Goal: Transaction & Acquisition: Purchase product/service

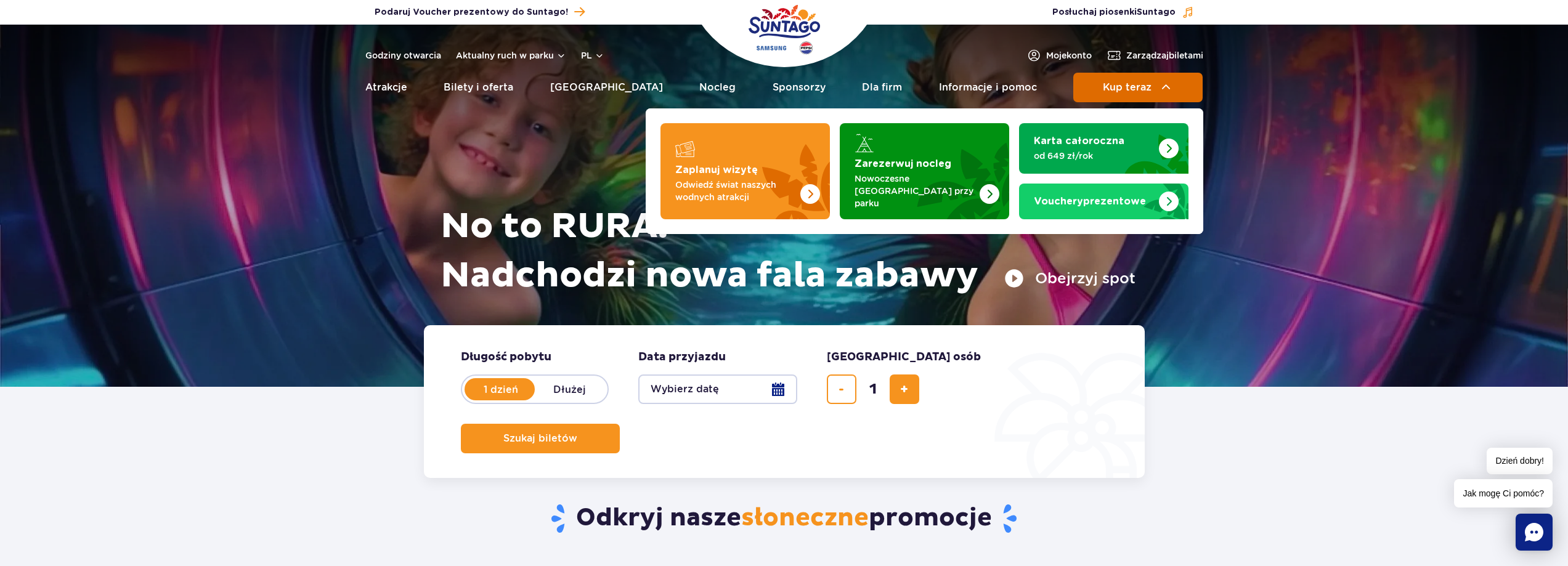
click at [1111, 80] on button "Kup teraz" at bounding box center [1138, 87] width 130 height 30
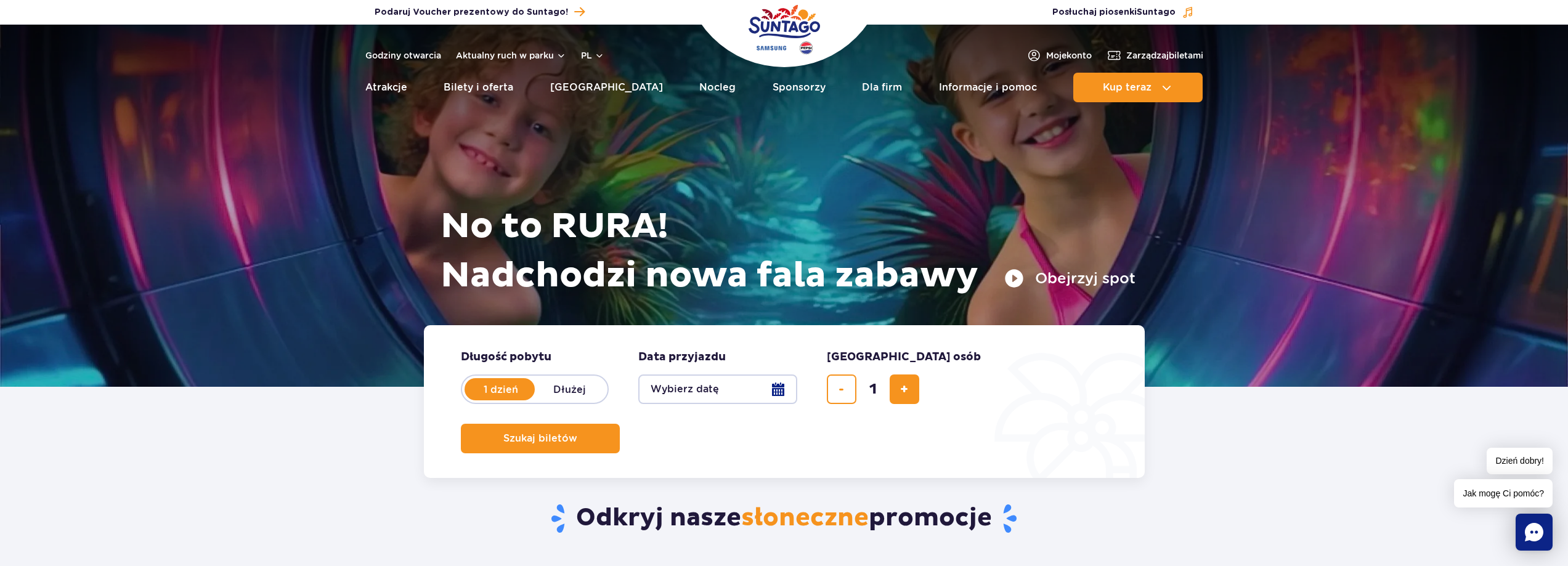
click at [686, 389] on button "Wybierz datę" at bounding box center [717, 389] width 159 height 30
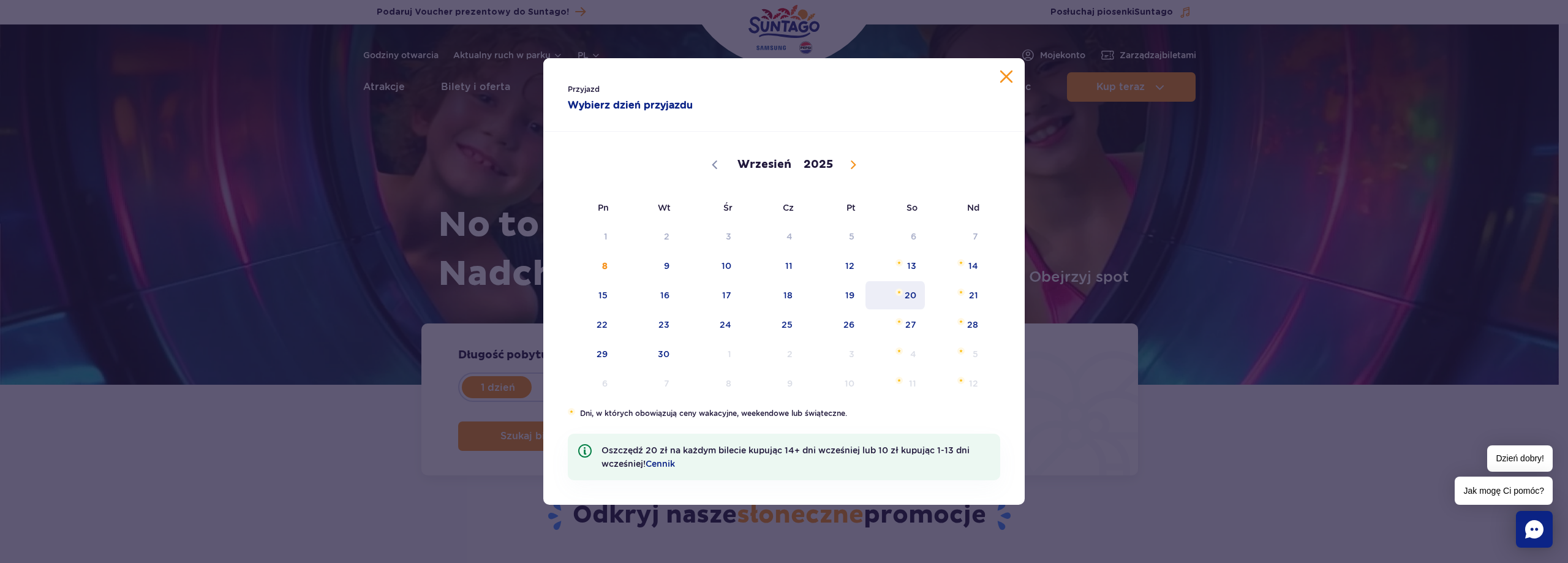
click at [911, 294] on span "20" at bounding box center [895, 295] width 62 height 28
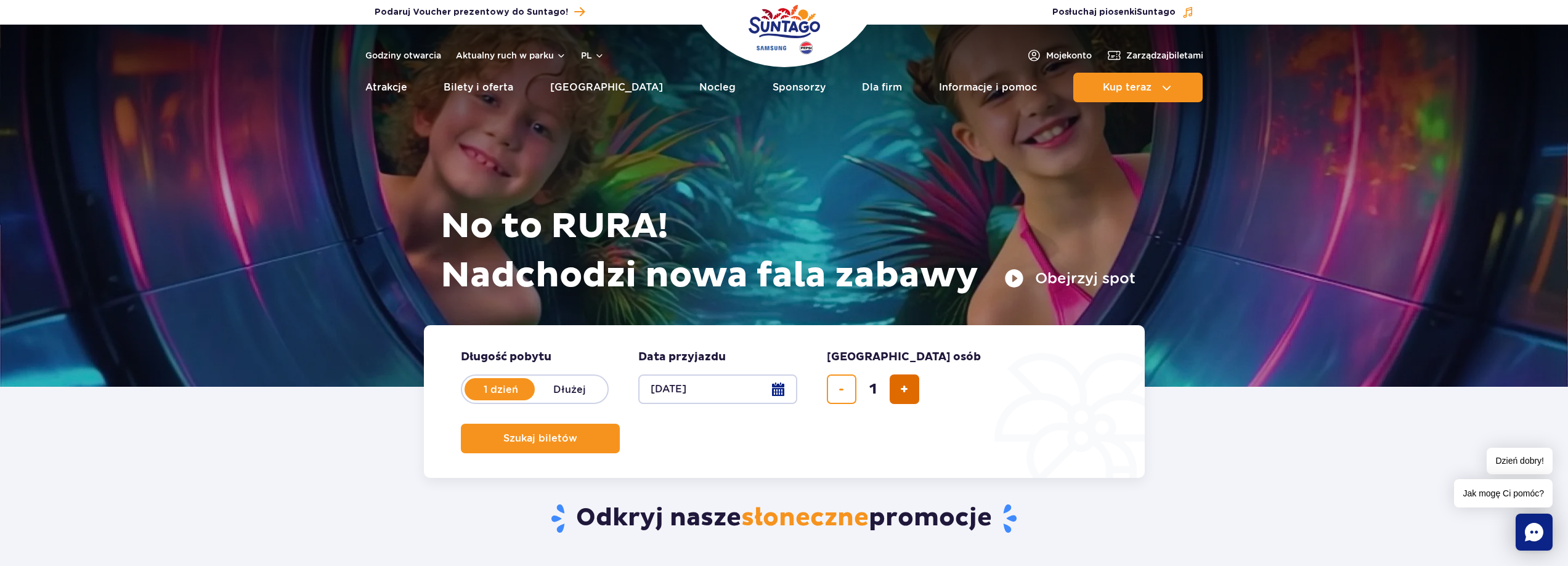
click at [904, 389] on span "dodaj bilet" at bounding box center [904, 389] width 8 height 0
click at [839, 389] on span "usuń bilet" at bounding box center [841, 389] width 6 height 0
type input "1"
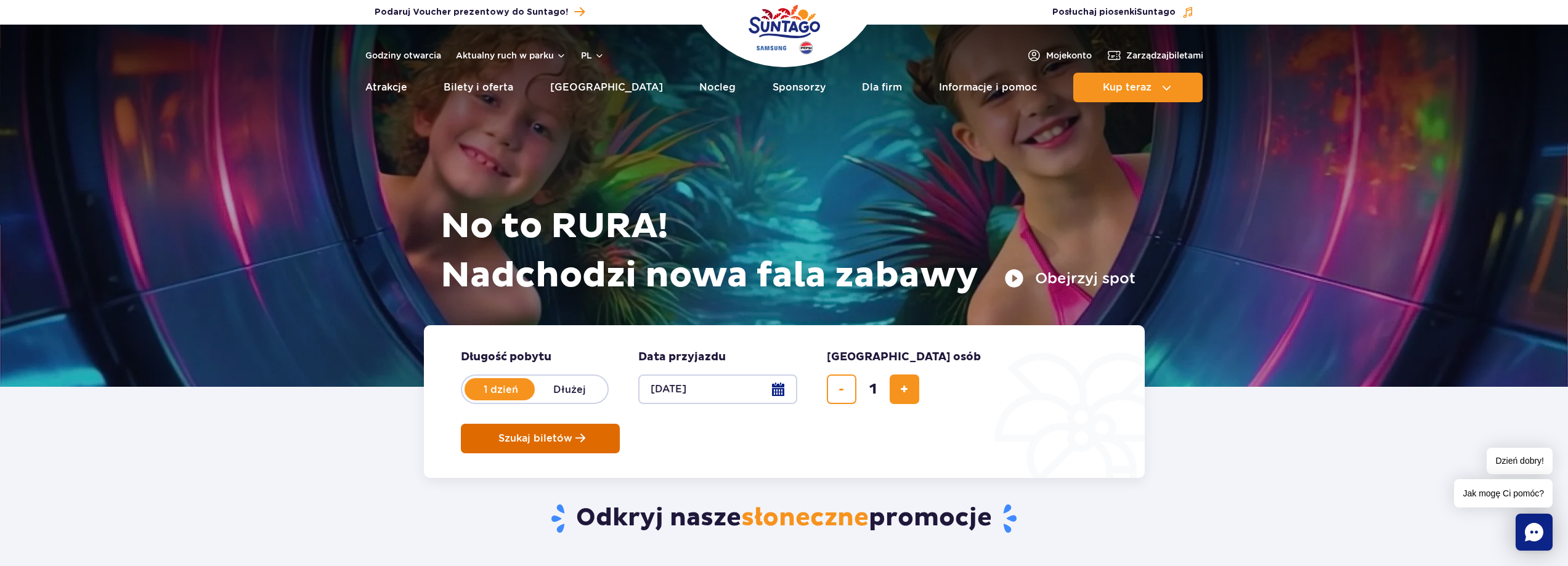
click at [620, 424] on button "Szukaj biletów" at bounding box center [540, 439] width 159 height 30
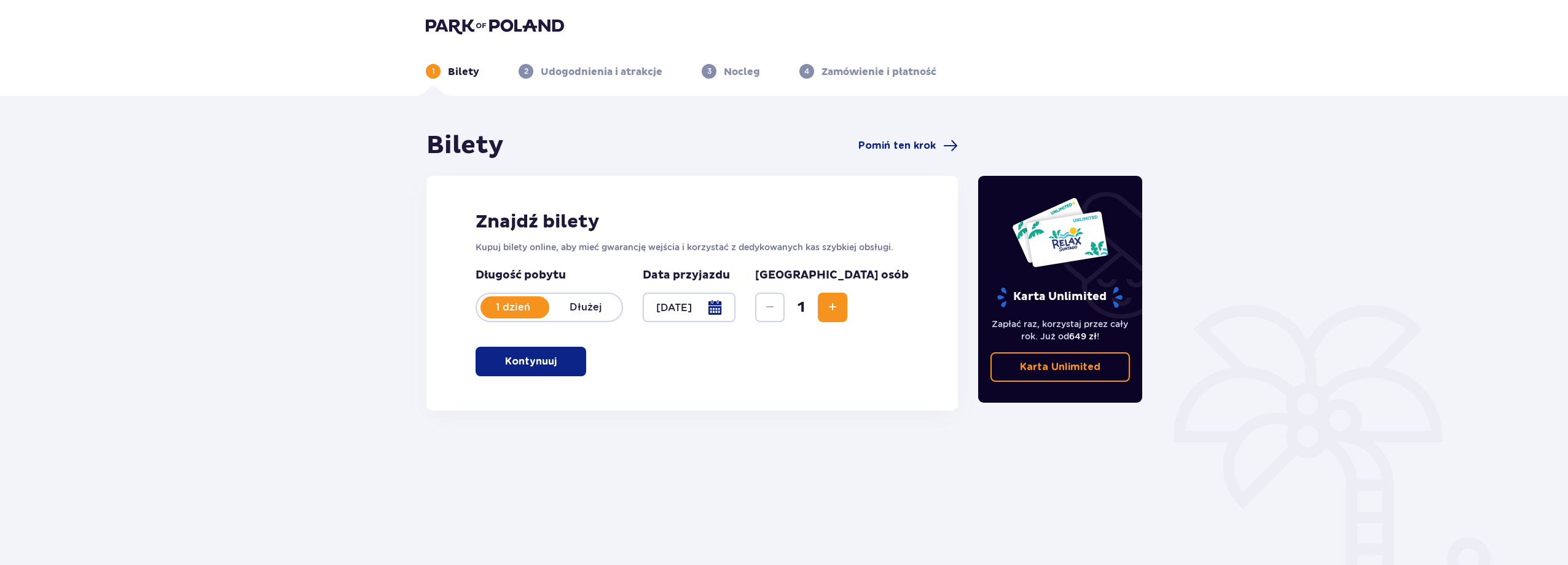
click at [549, 358] on button "Kontynuuj" at bounding box center [531, 362] width 111 height 30
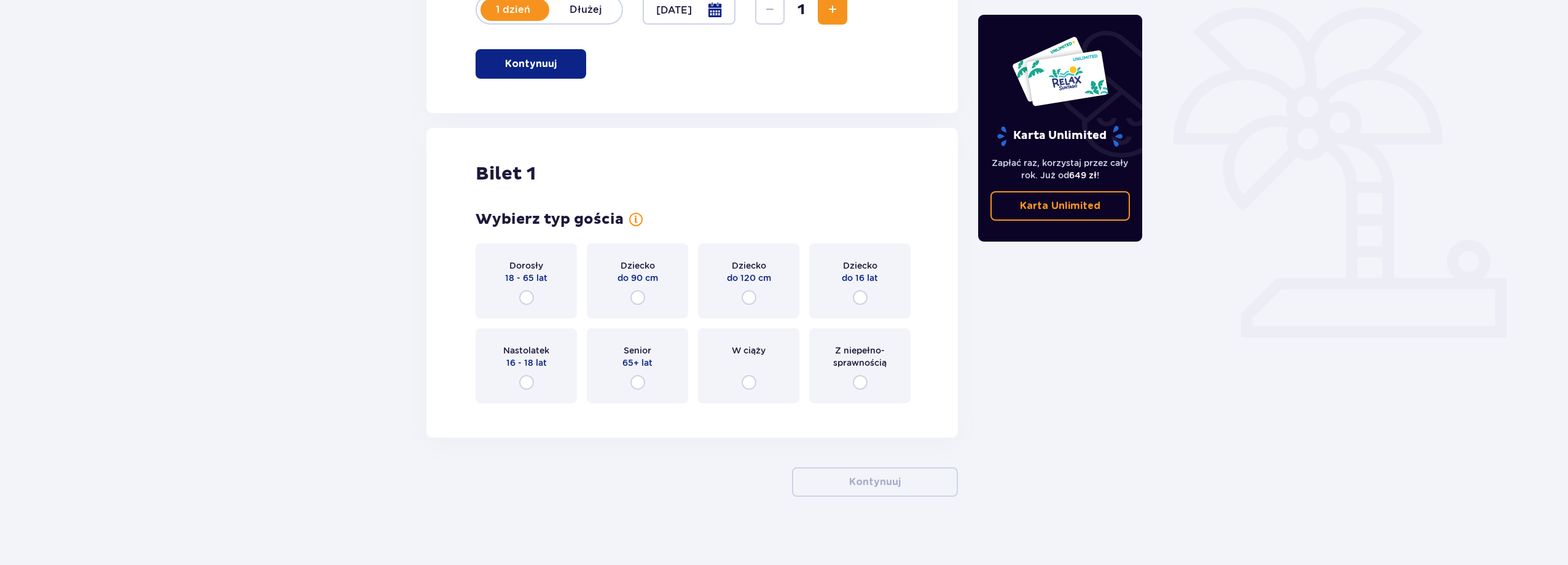
scroll to position [303, 0]
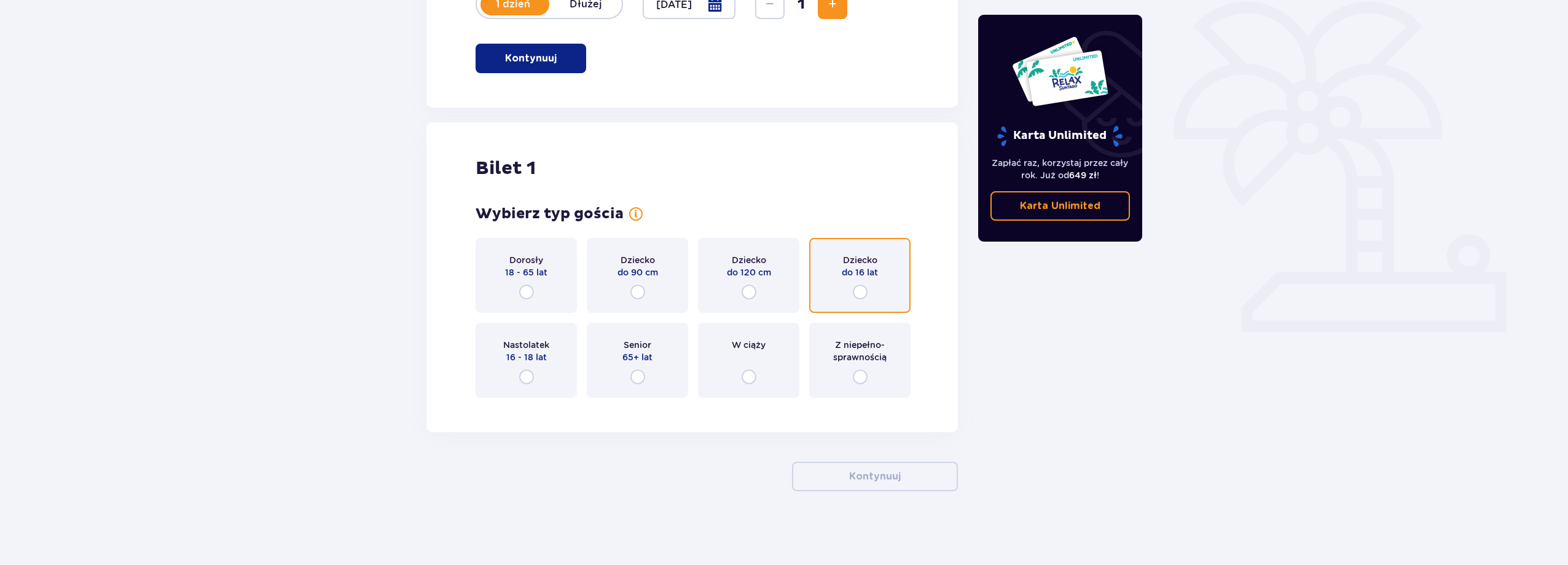
click at [861, 290] on input "radio" at bounding box center [860, 292] width 15 height 15
radio input "true"
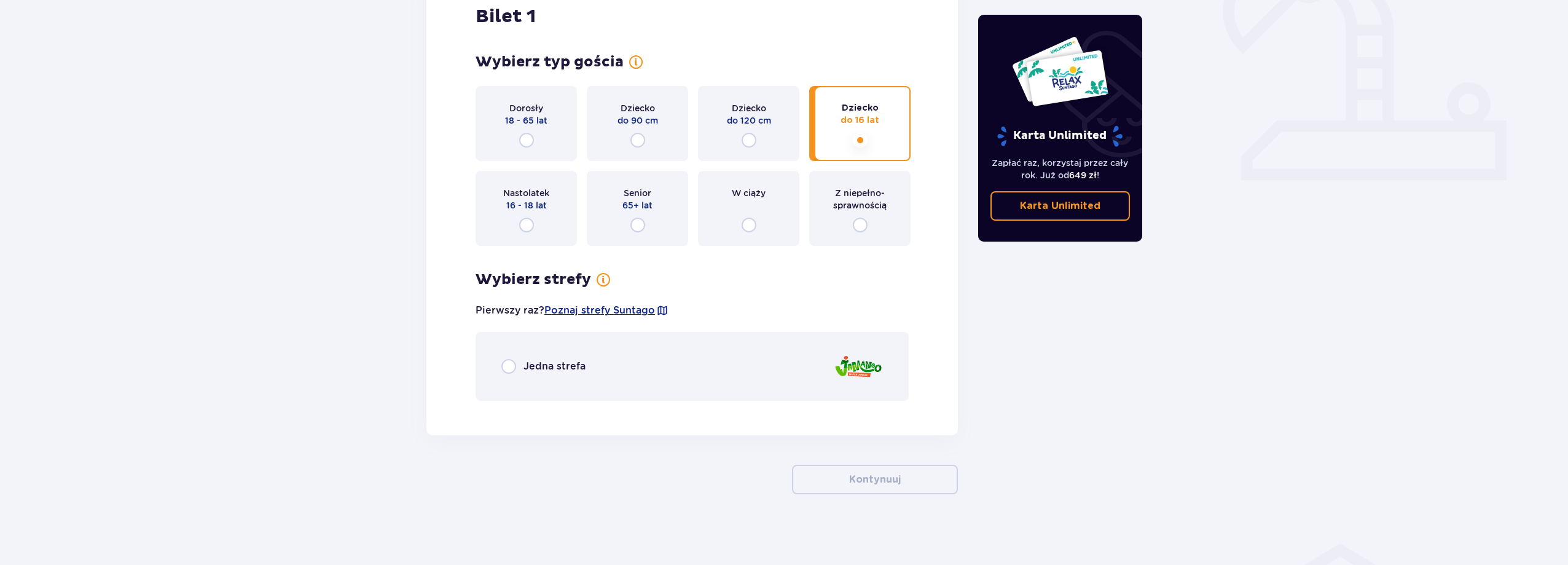
scroll to position [459, 0]
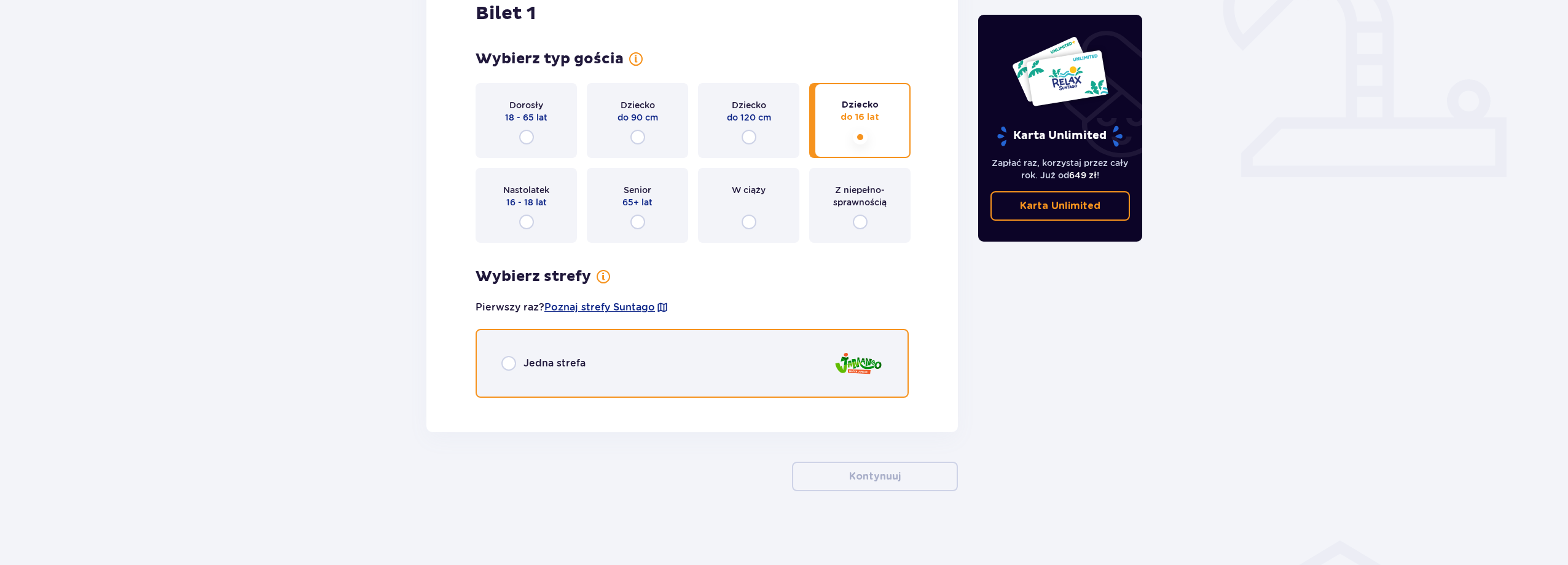
click at [507, 362] on input "radio" at bounding box center [509, 363] width 15 height 15
radio input "true"
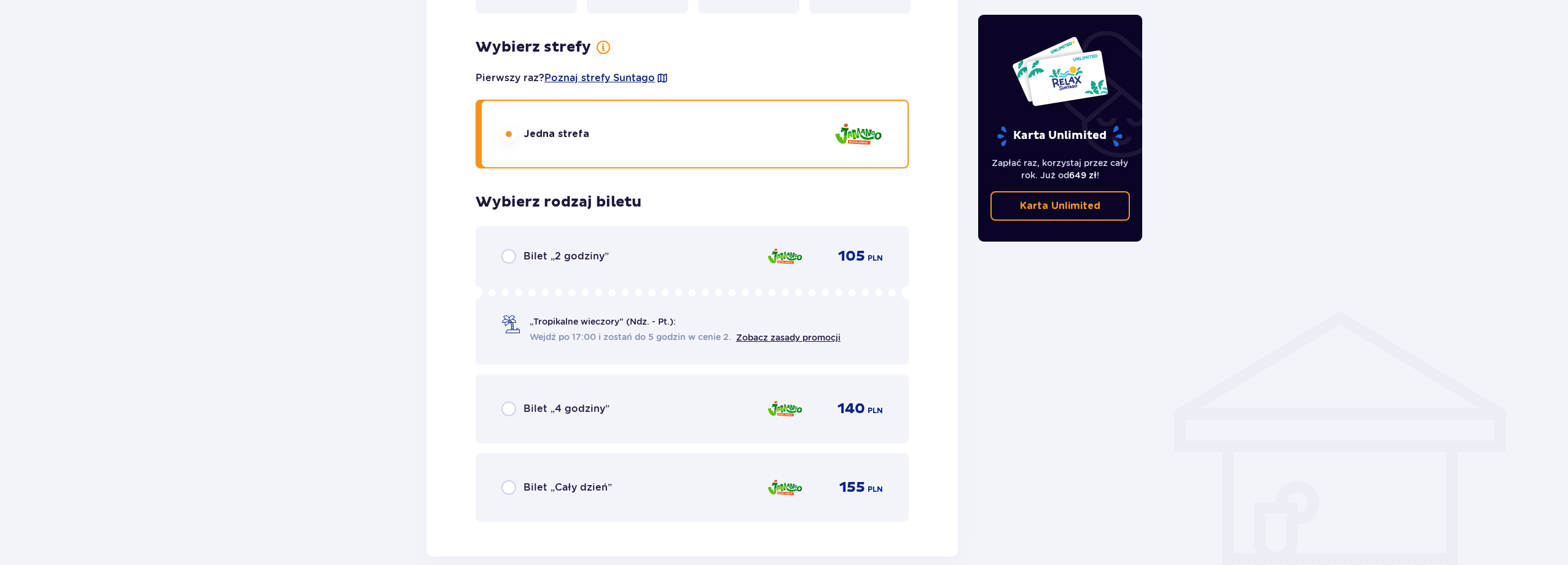
scroll to position [689, 0]
click at [583, 465] on div "Bilet „Cały dzień” 155 PLN" at bounding box center [692, 487] width 433 height 69
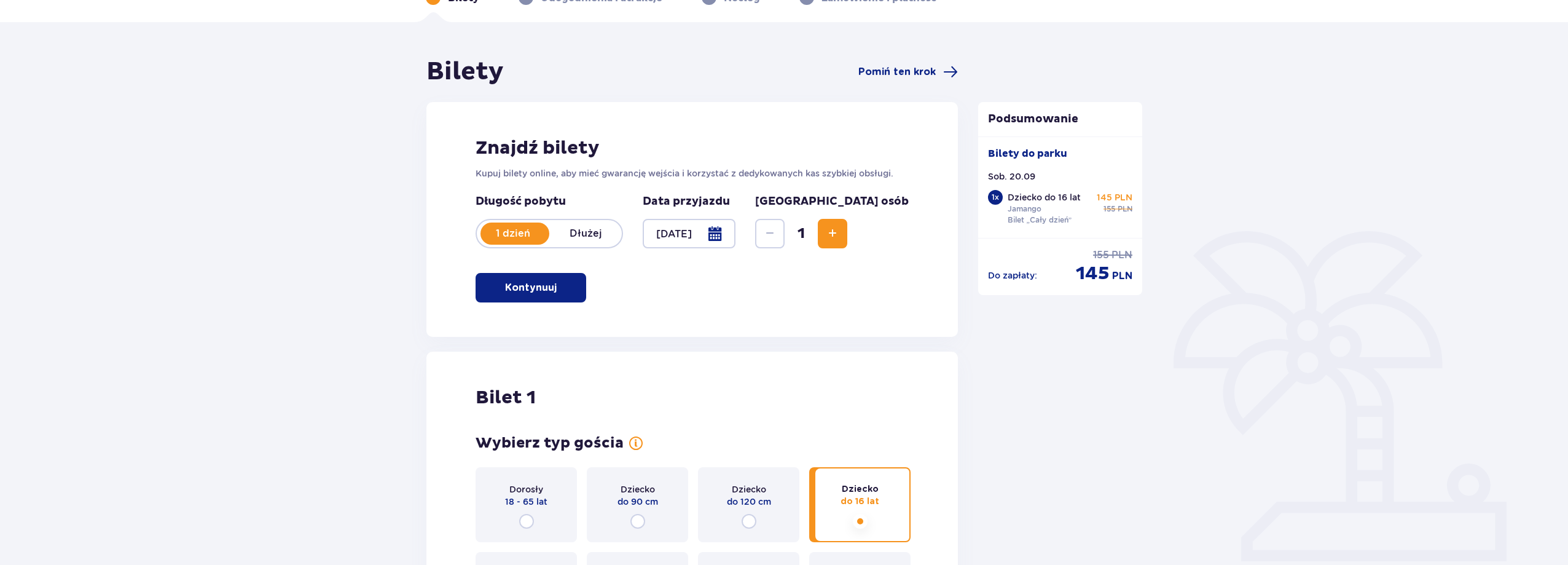
scroll to position [0, 0]
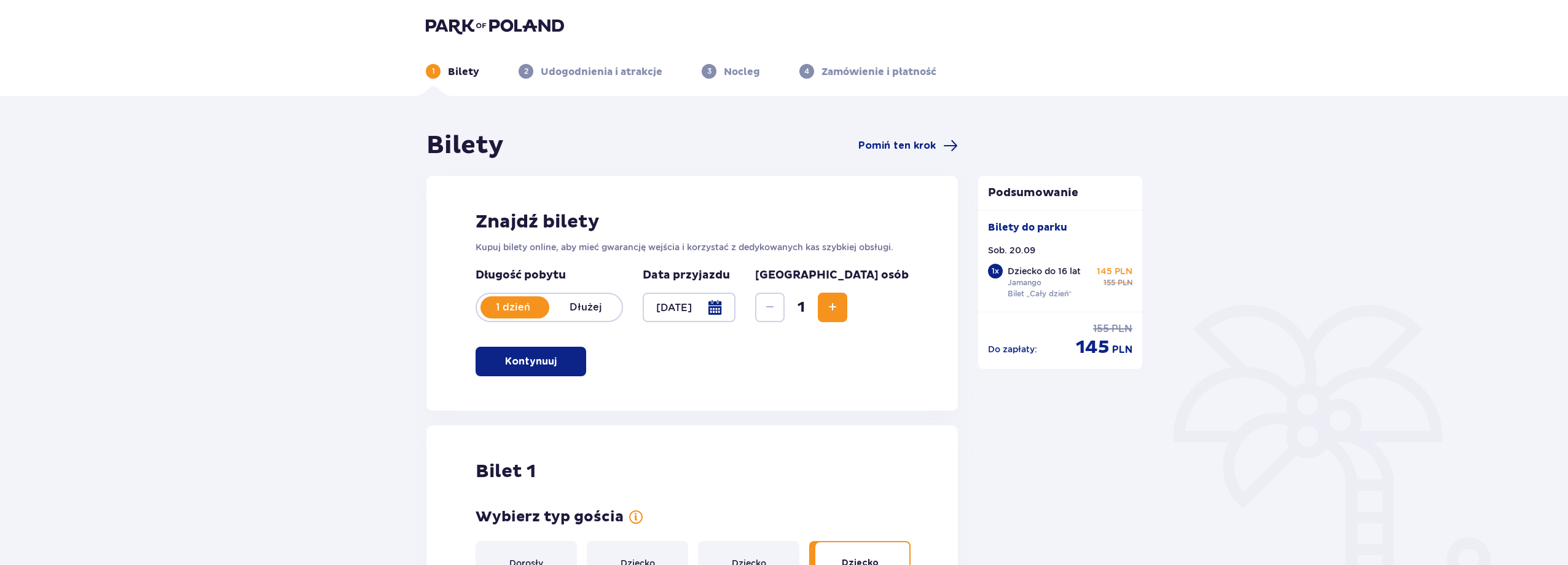
click at [451, 71] on p "Bilety" at bounding box center [463, 72] width 31 height 14
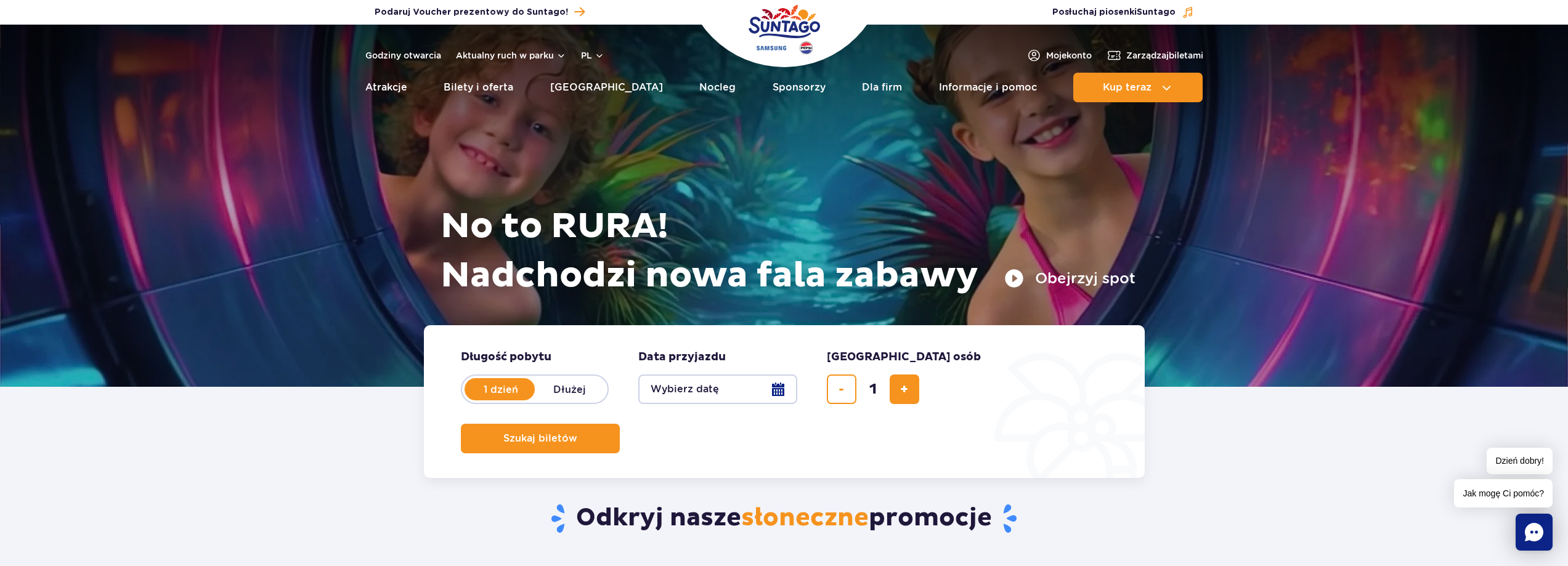
click at [701, 387] on button "Wybierz datę" at bounding box center [717, 389] width 159 height 30
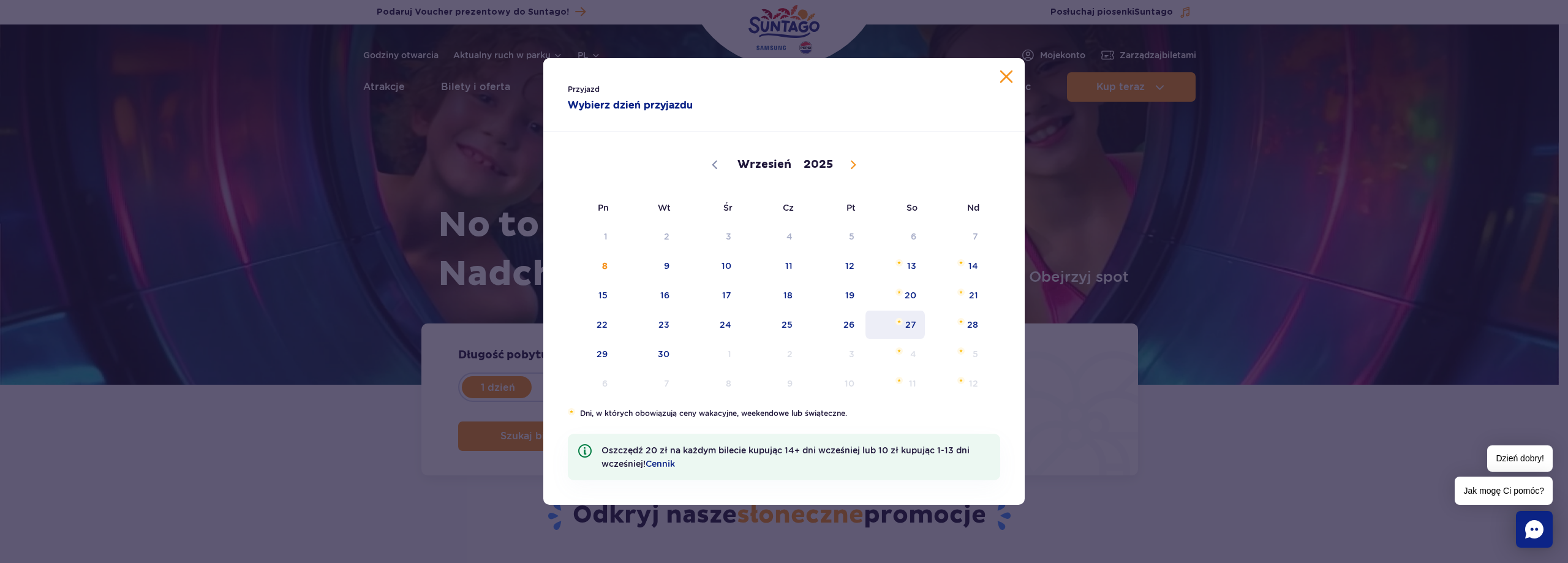
click at [917, 320] on span "27" at bounding box center [895, 325] width 62 height 28
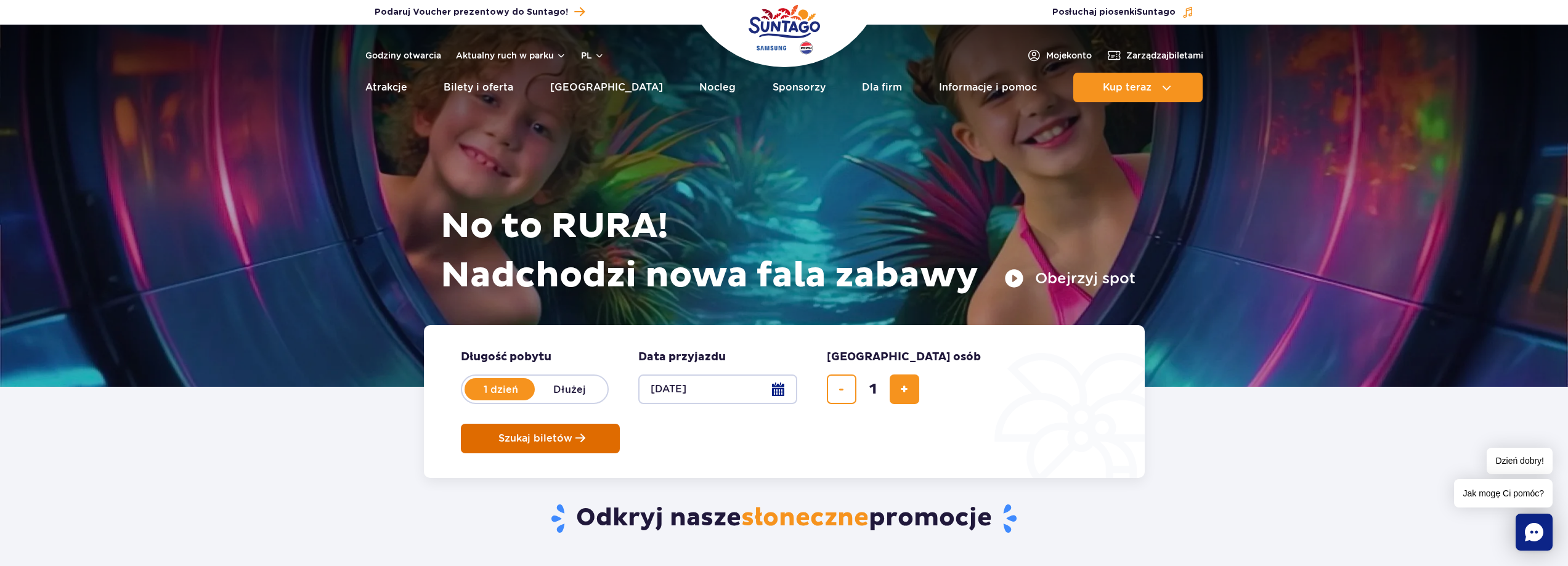
click at [572, 433] on span "Szukaj biletów" at bounding box center [535, 439] width 74 height 11
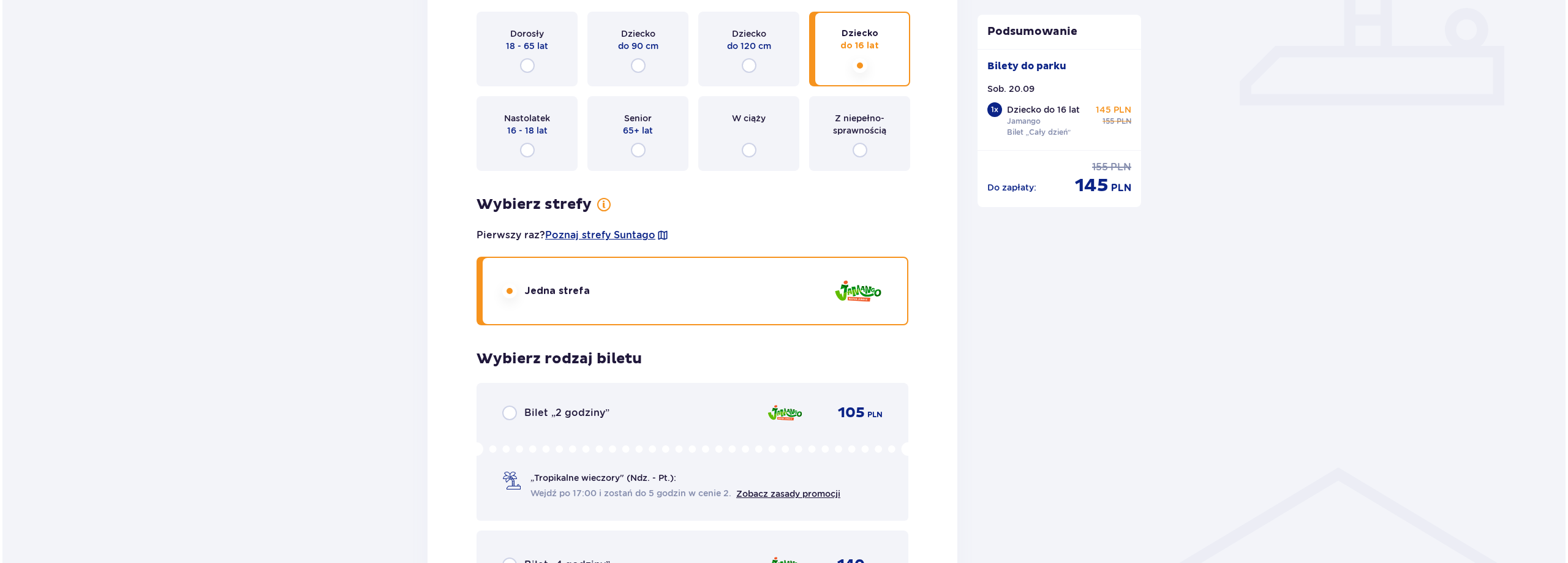
scroll to position [490, 0]
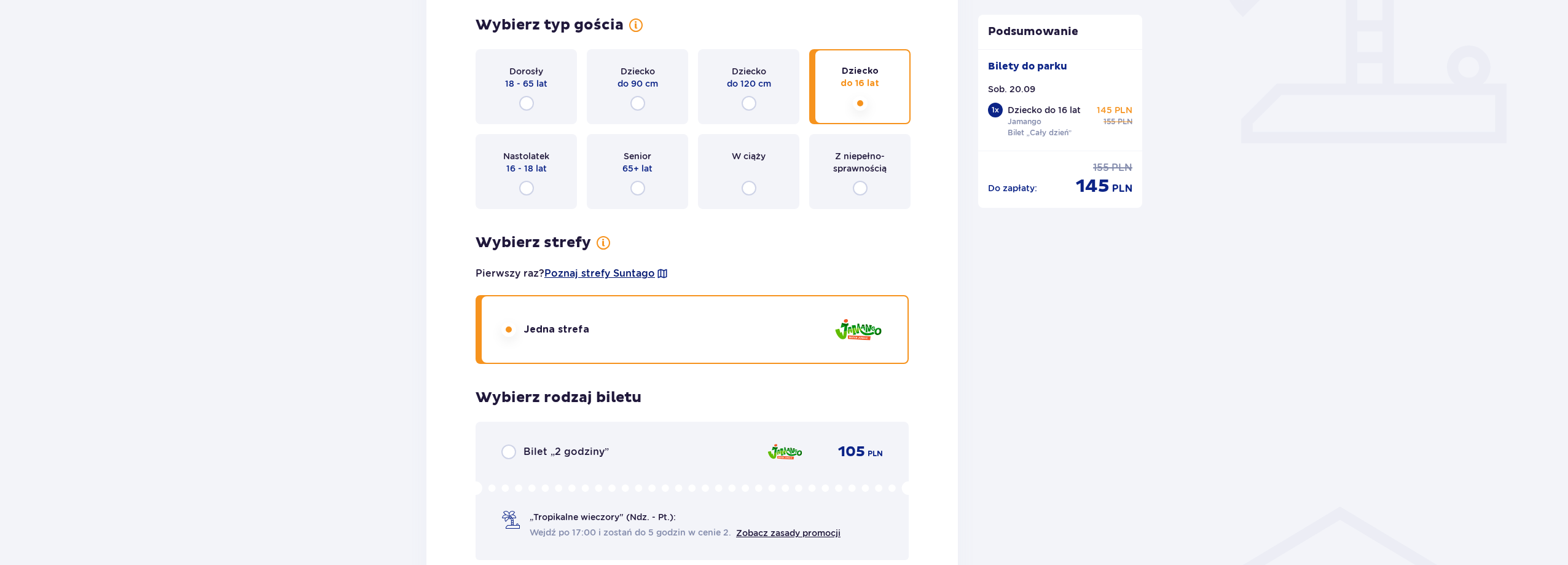
click at [573, 271] on span "Poznaj strefy Suntago" at bounding box center [600, 274] width 111 height 14
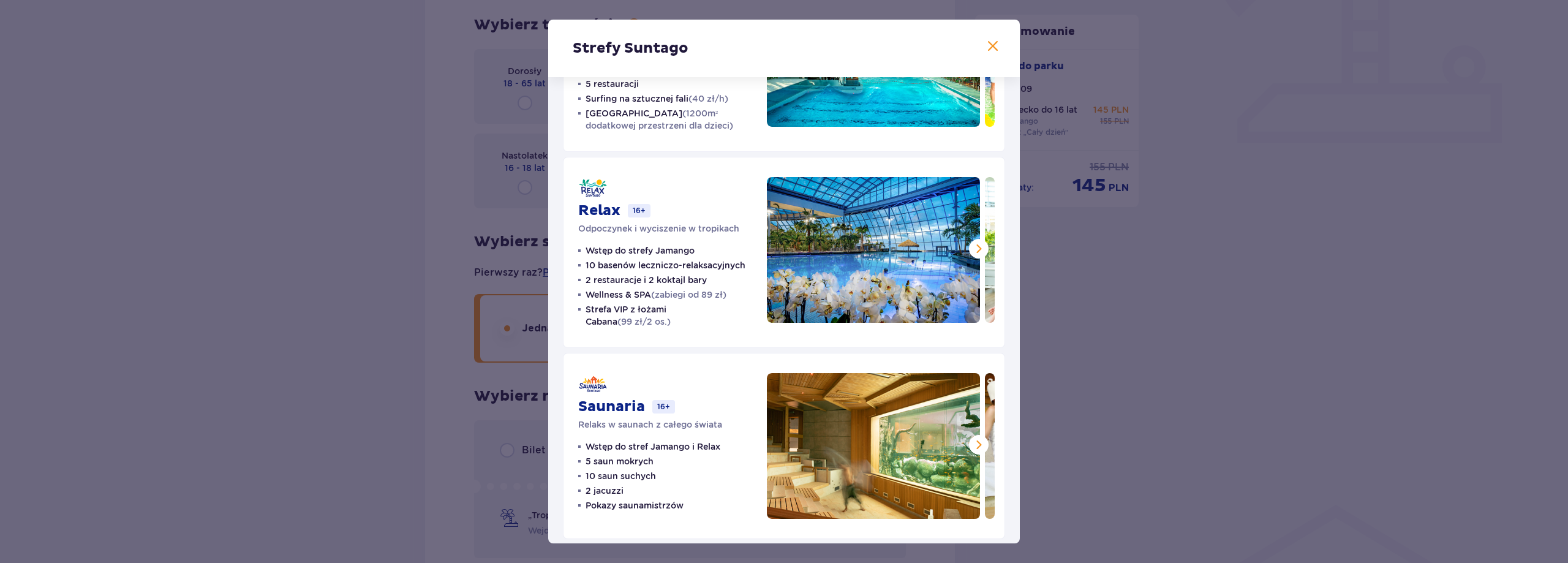
scroll to position [141, 0]
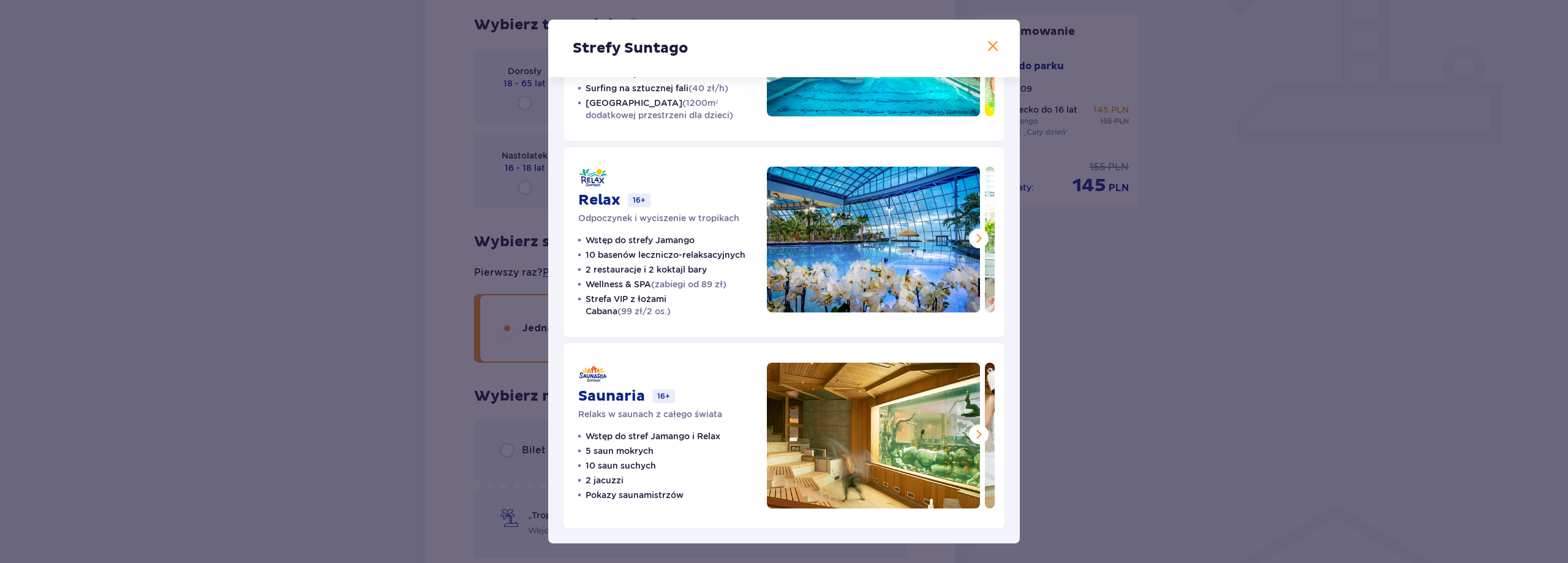
click at [971, 436] on span at bounding box center [978, 434] width 14 height 14
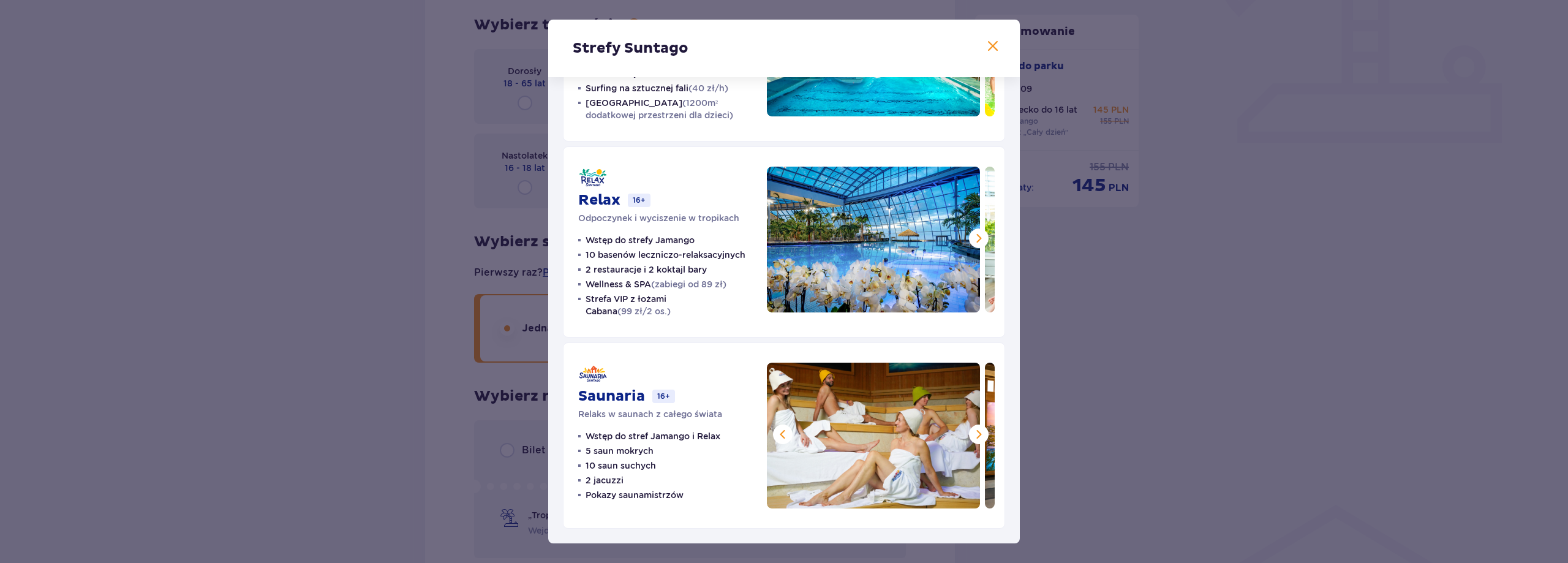
click at [971, 436] on span at bounding box center [978, 434] width 14 height 14
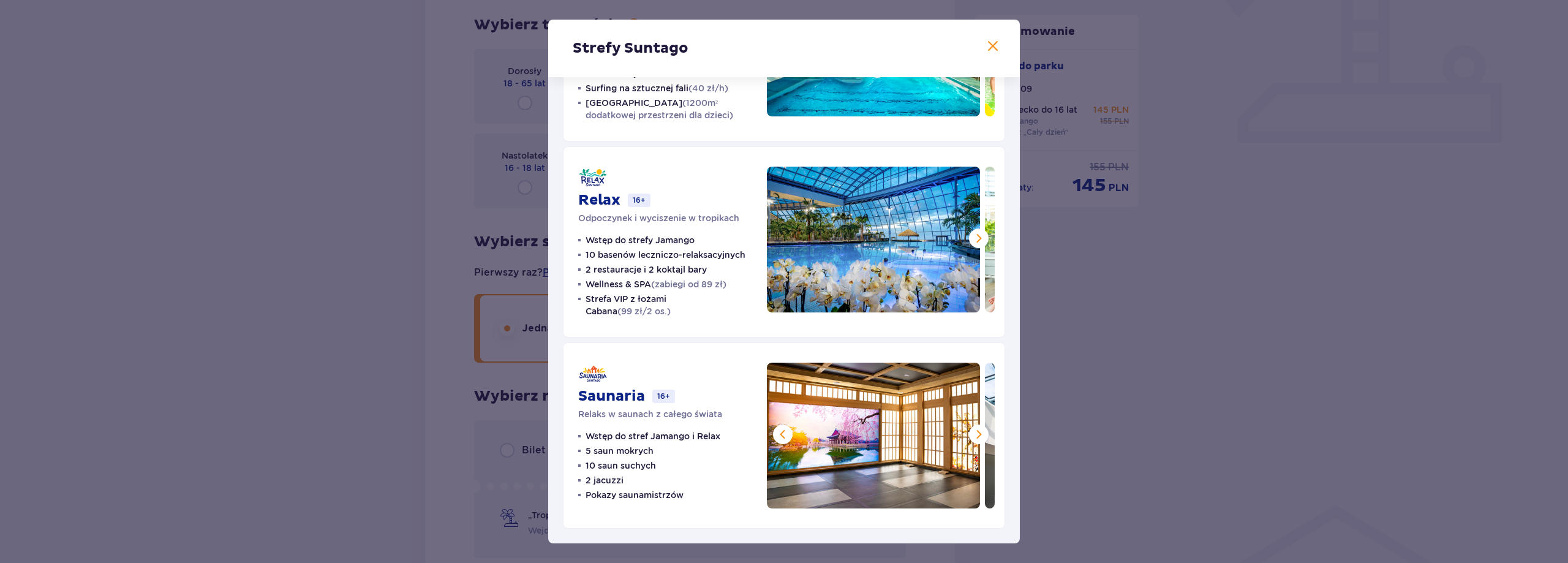
click at [777, 434] on span at bounding box center [782, 434] width 14 height 14
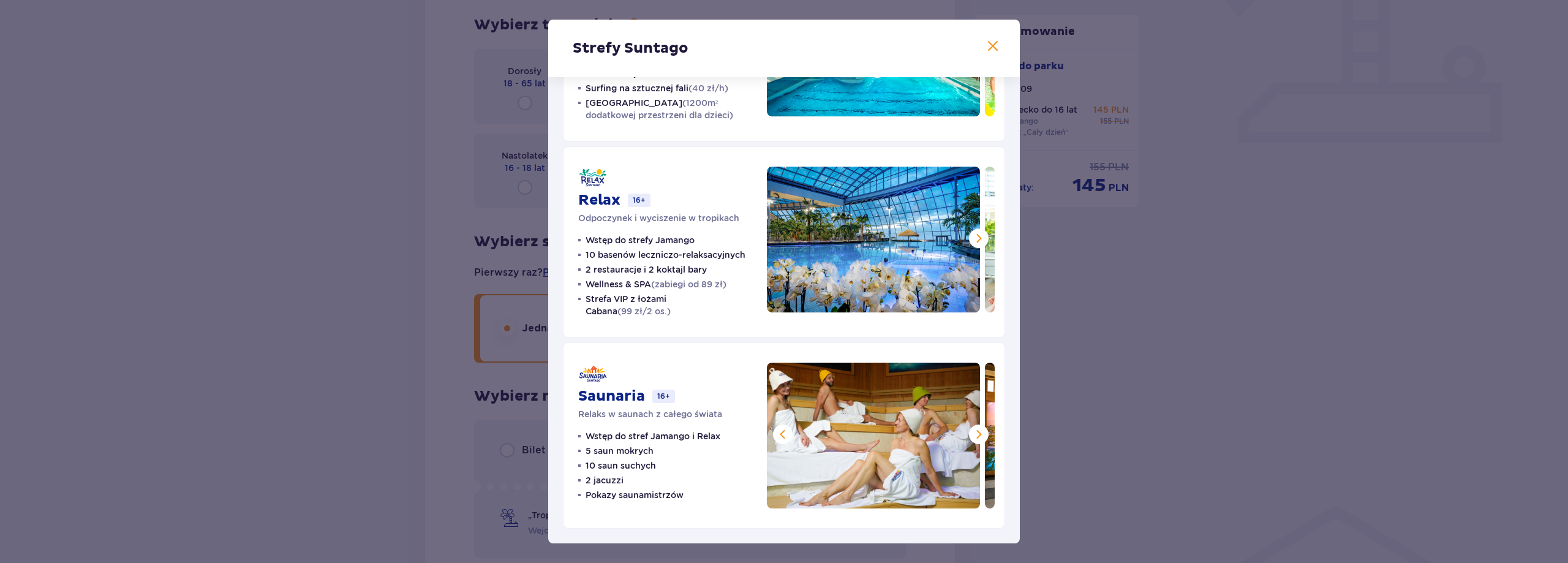
click at [977, 433] on span at bounding box center [978, 434] width 14 height 14
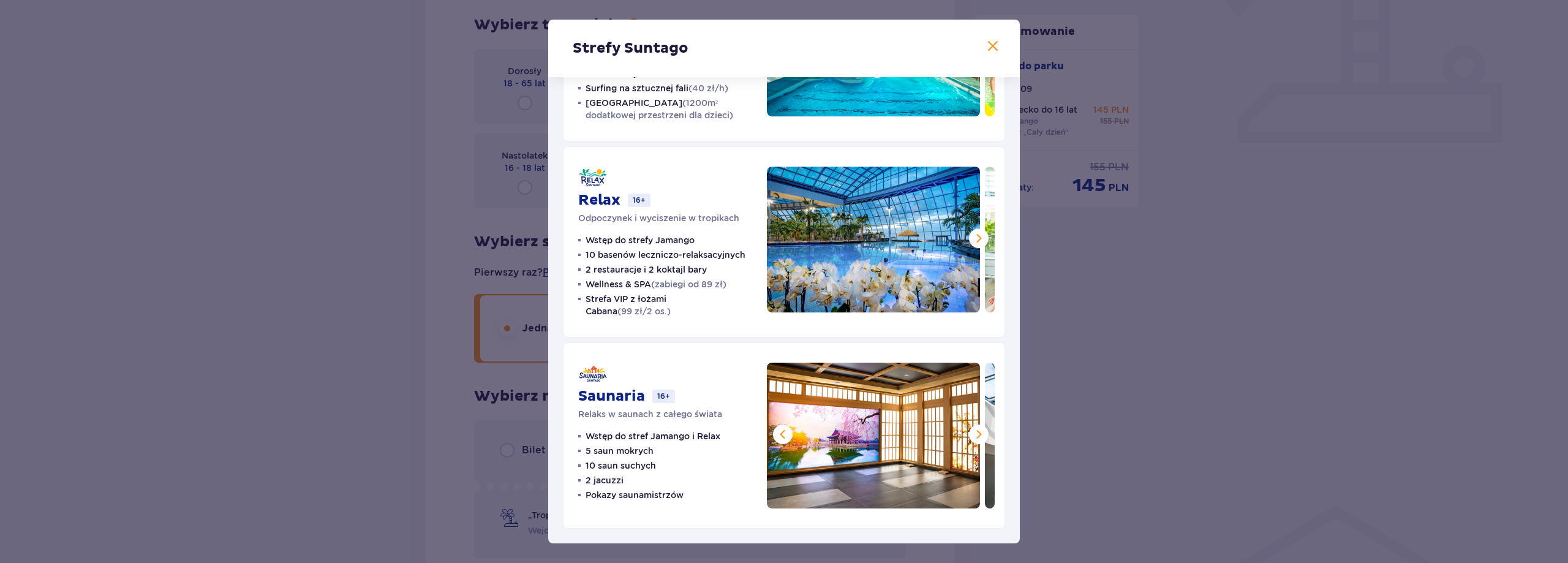
click at [977, 433] on span at bounding box center [978, 434] width 14 height 14
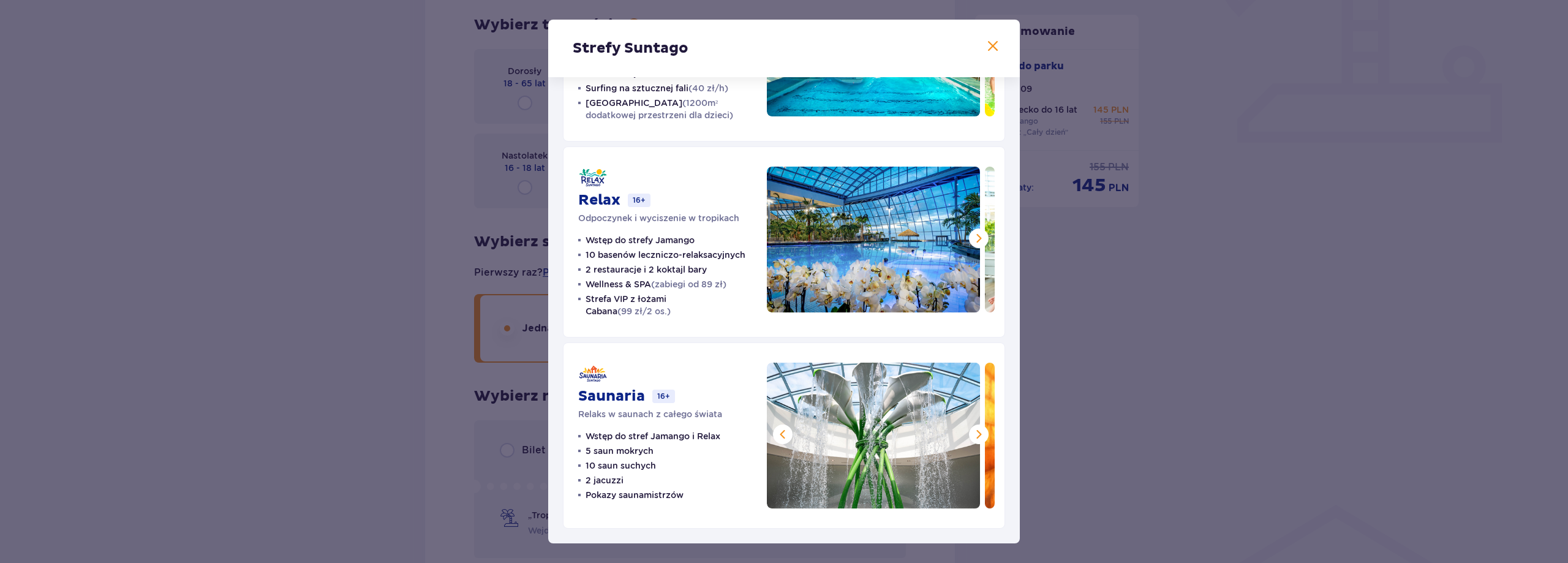
click at [977, 433] on span at bounding box center [978, 434] width 14 height 14
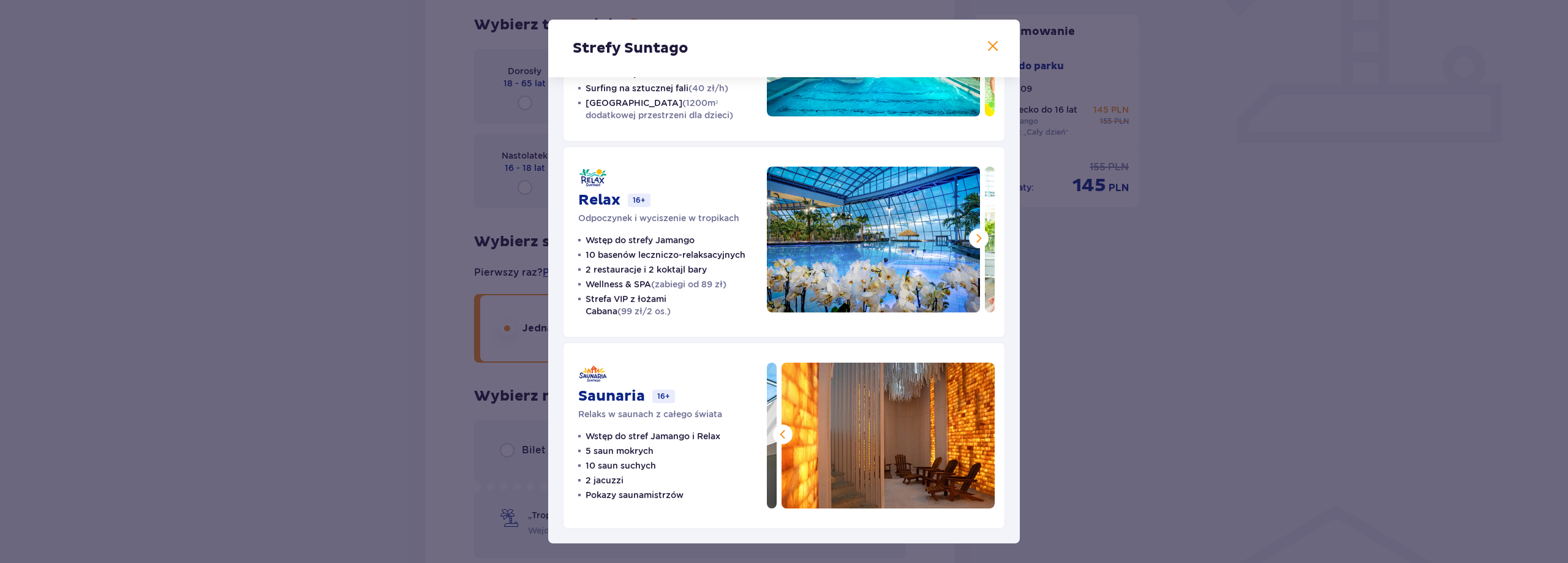
click at [977, 433] on img at bounding box center [888, 436] width 213 height 146
click at [972, 236] on span at bounding box center [978, 238] width 14 height 14
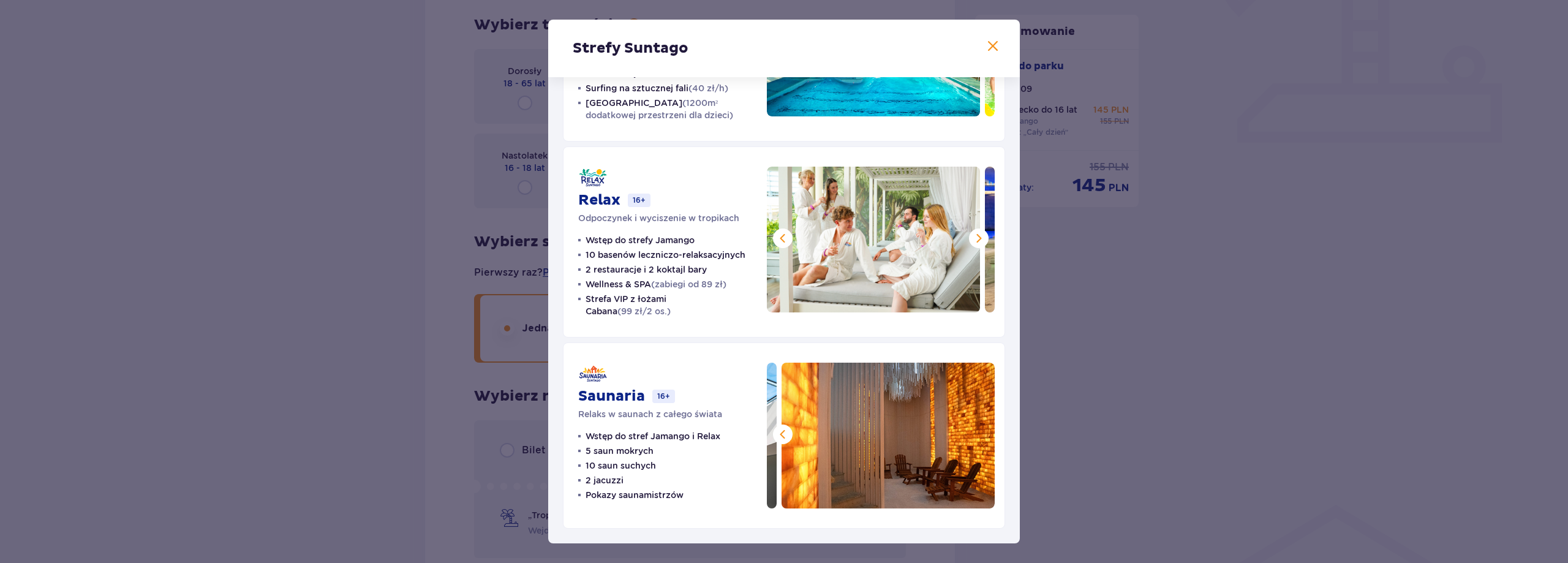
click at [972, 236] on span at bounding box center [978, 238] width 14 height 14
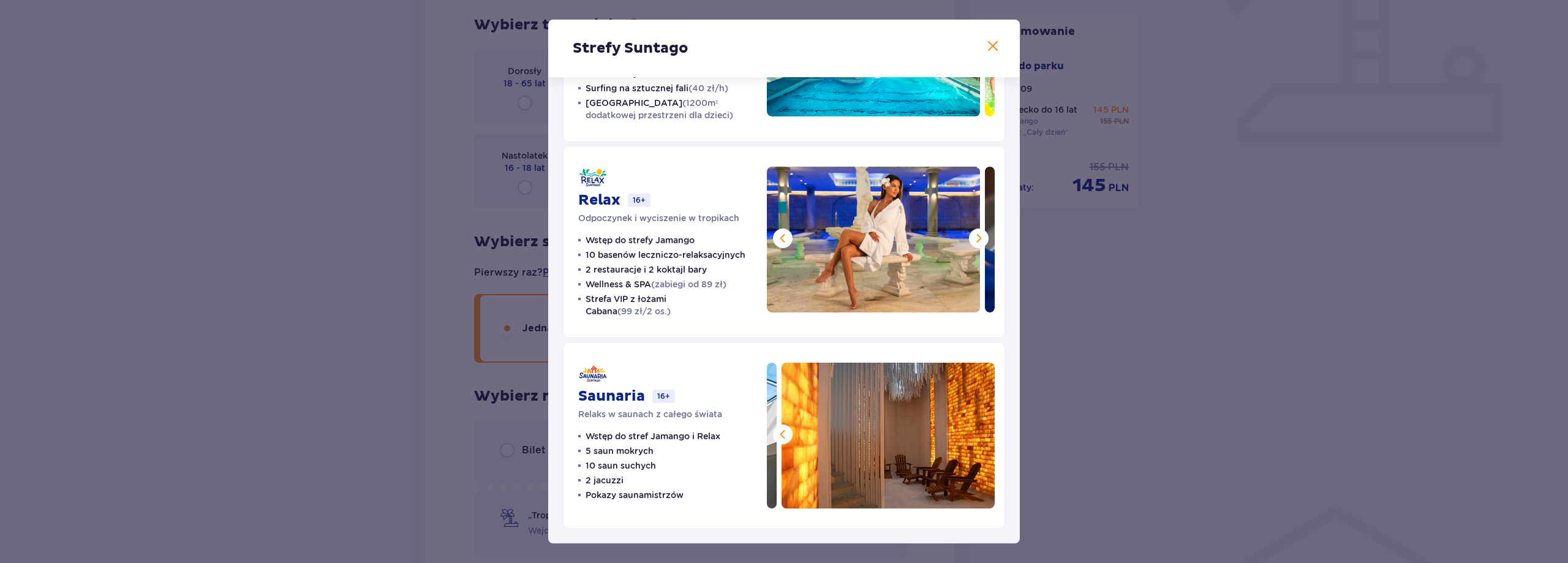
click at [972, 236] on span at bounding box center [978, 238] width 14 height 14
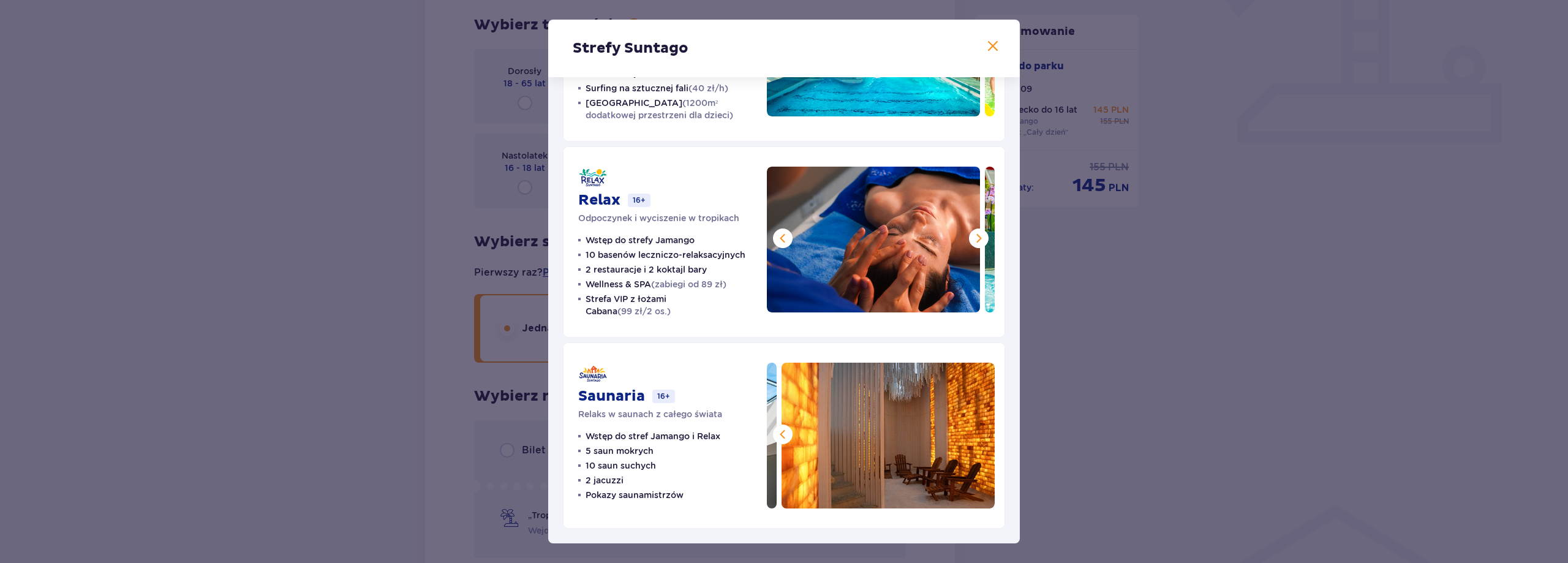
click at [972, 236] on span at bounding box center [978, 238] width 14 height 14
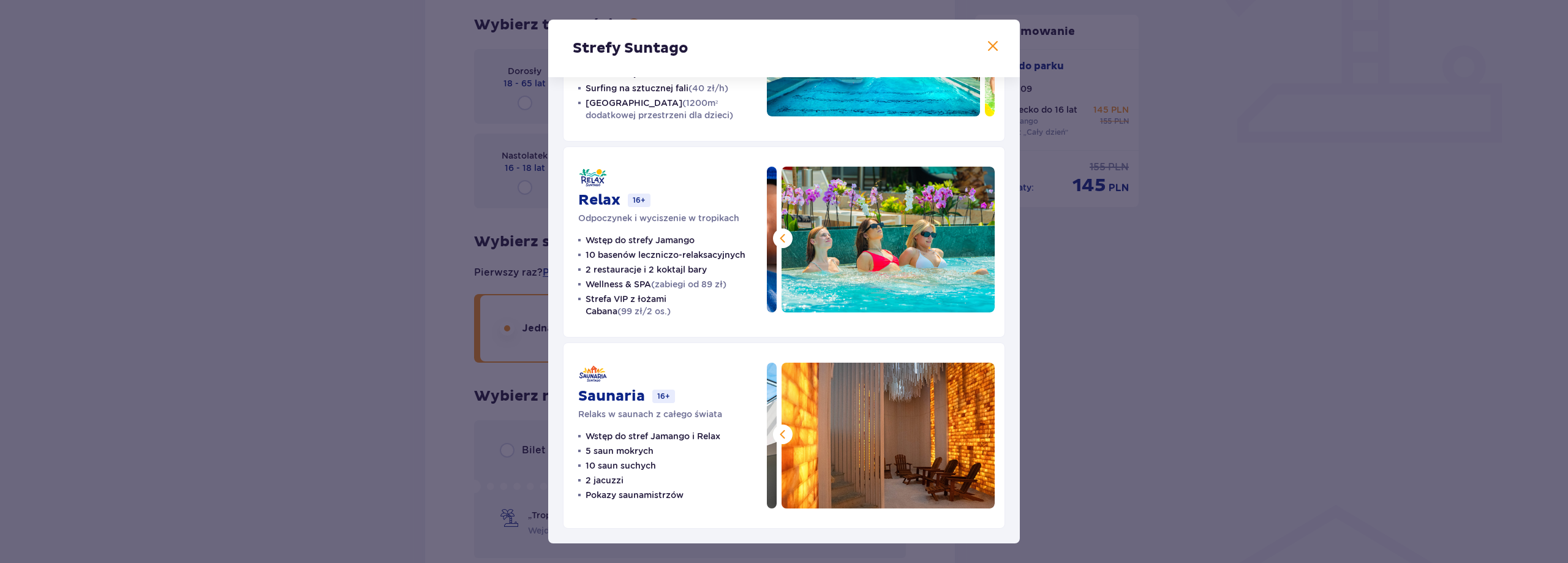
click at [972, 236] on img at bounding box center [888, 240] width 213 height 146
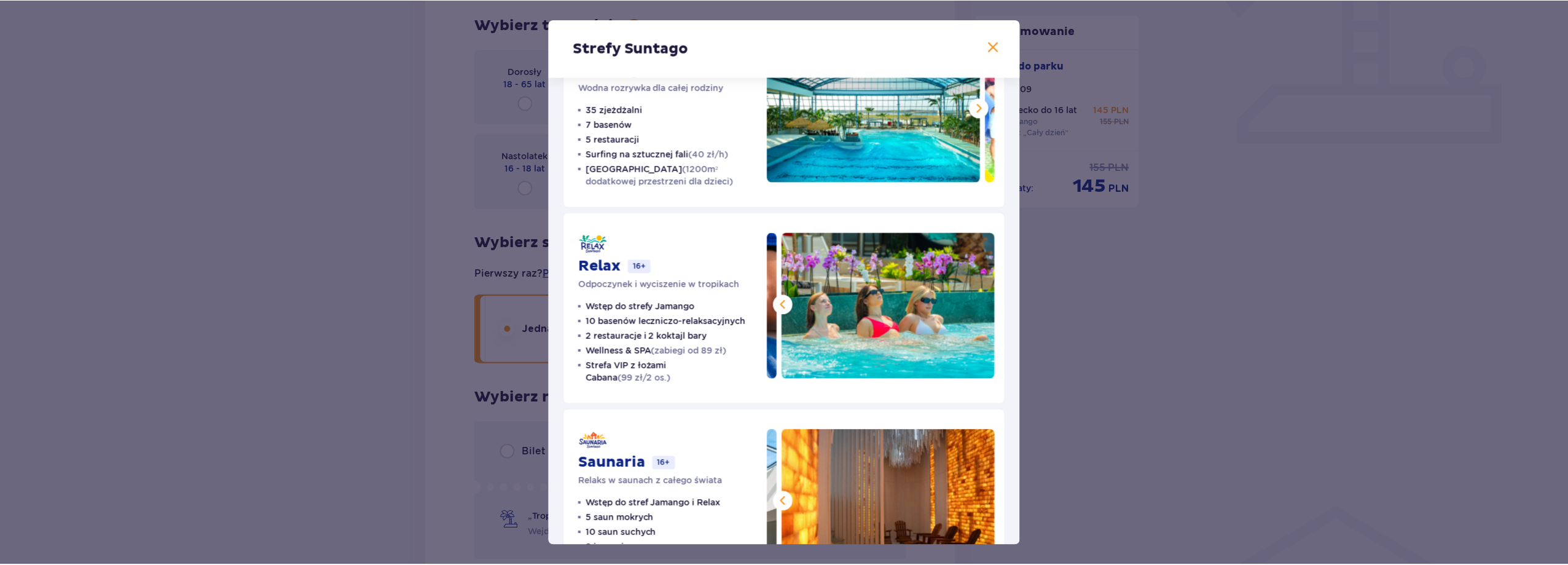
scroll to position [0, 0]
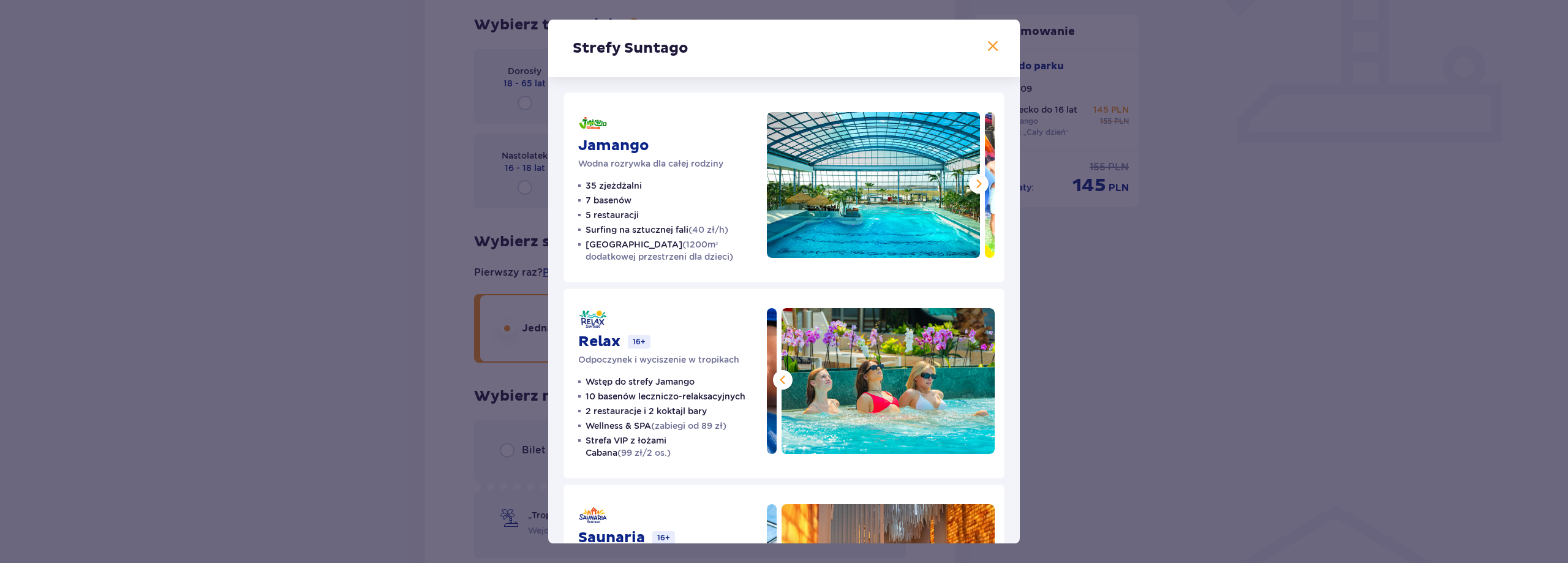
click at [976, 180] on span at bounding box center [978, 183] width 14 height 14
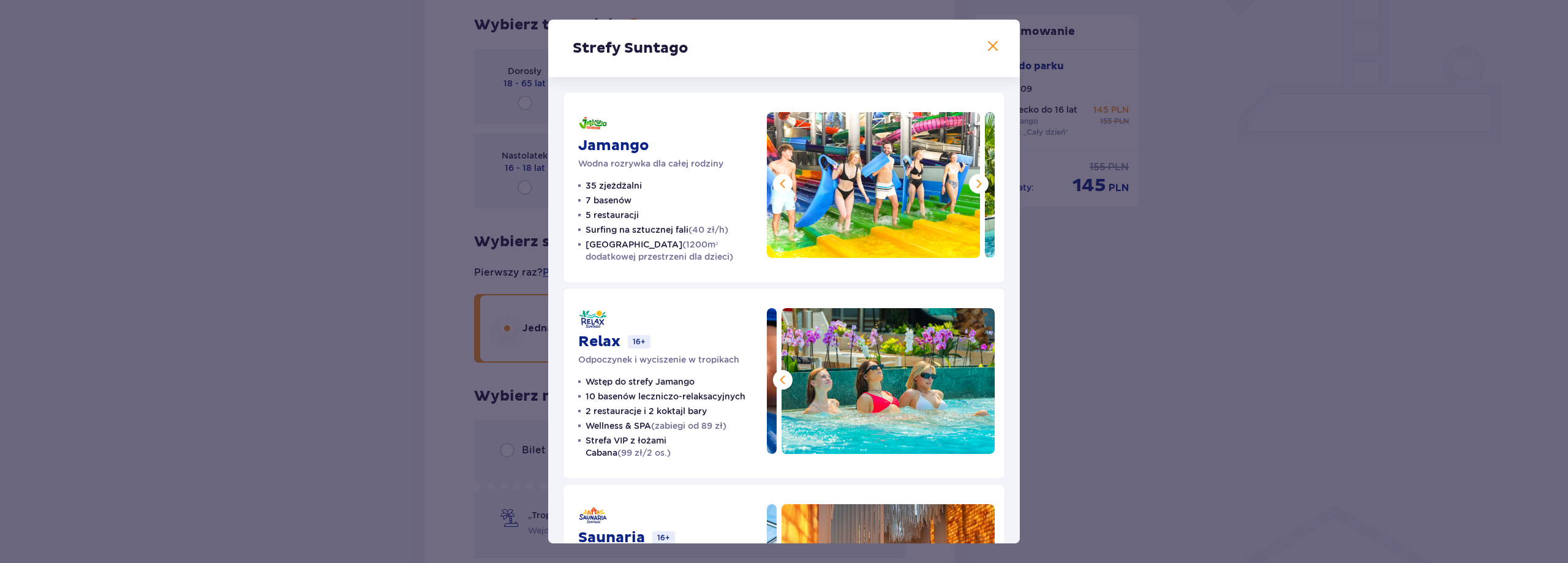
click at [976, 180] on span at bounding box center [978, 183] width 14 height 14
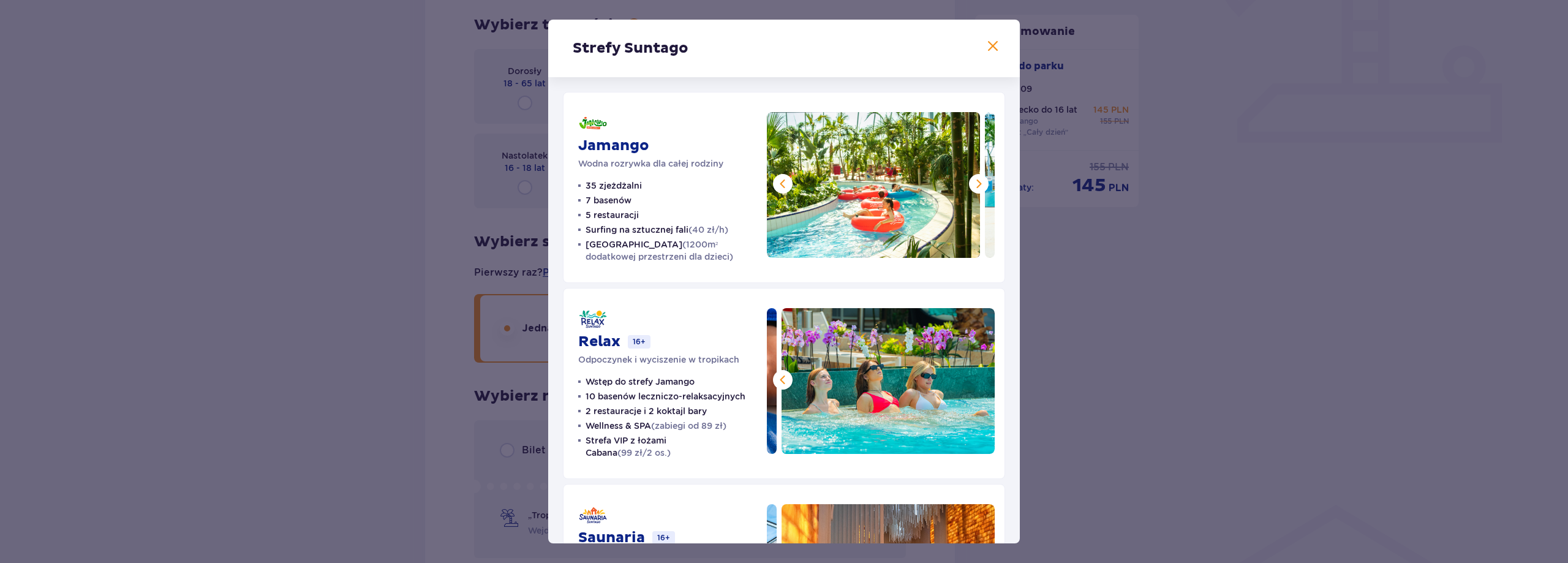
click at [976, 180] on span at bounding box center [978, 183] width 14 height 14
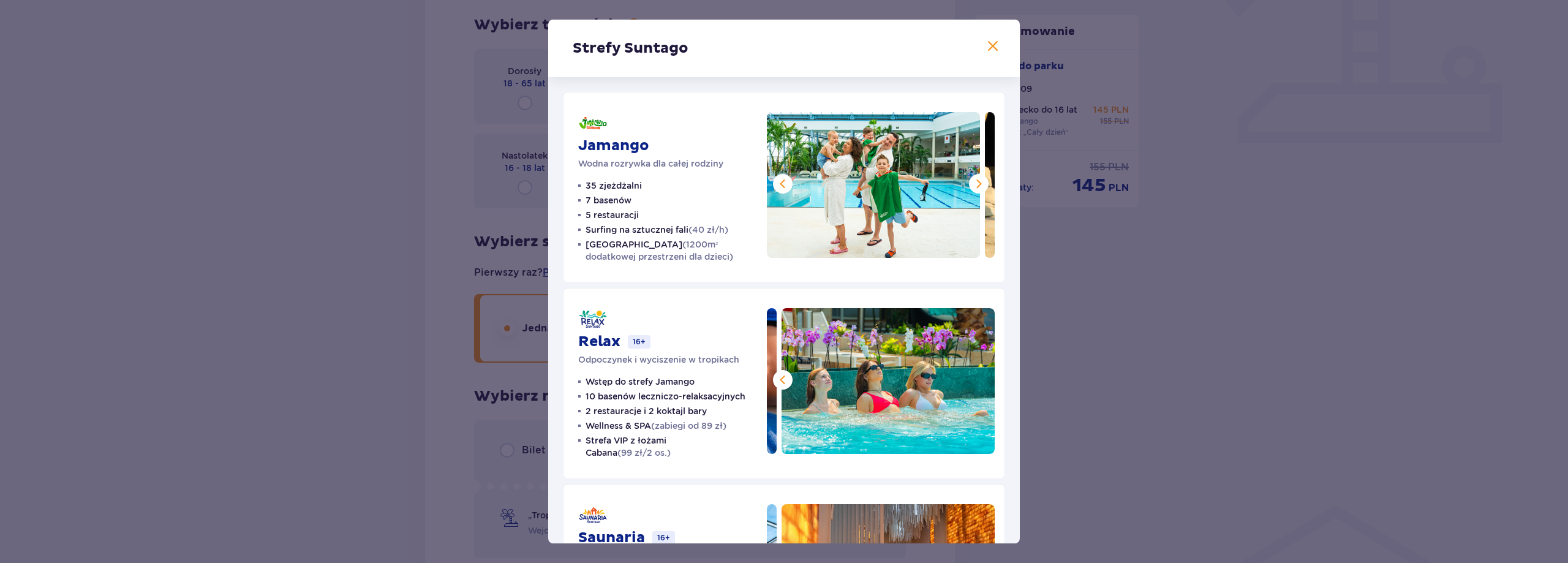
click at [976, 180] on span at bounding box center [978, 183] width 14 height 14
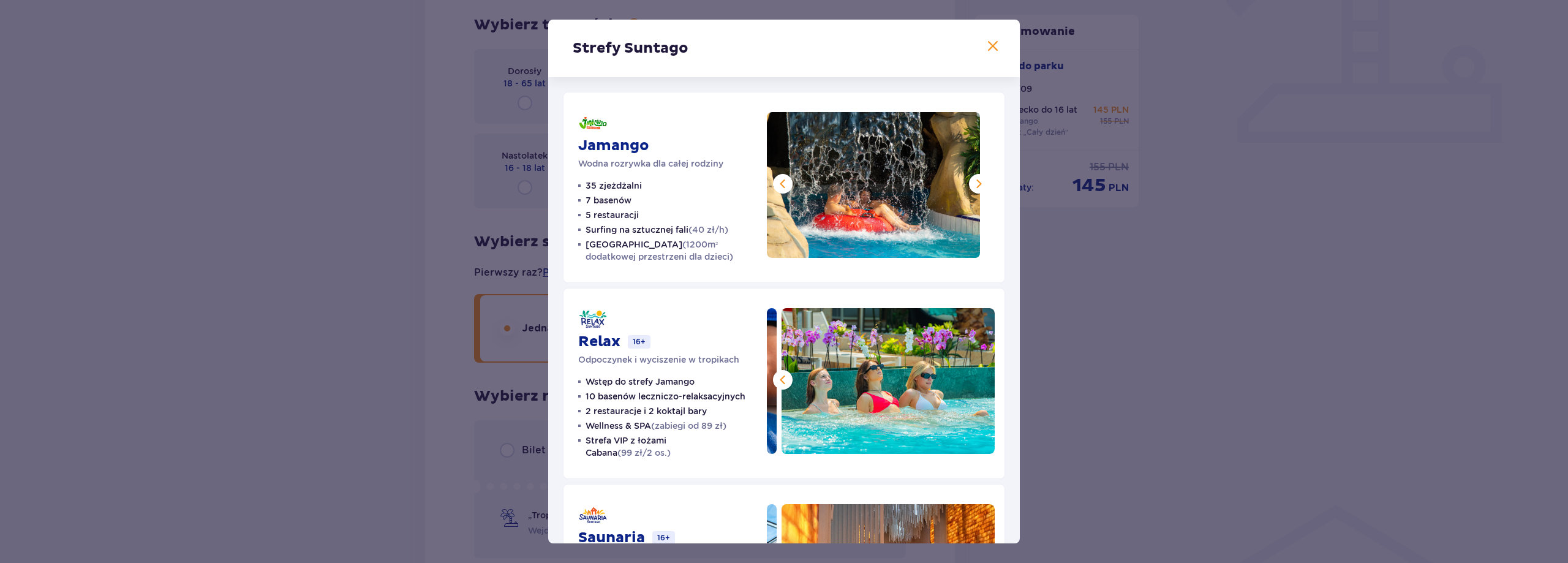
click at [976, 180] on span at bounding box center [978, 183] width 14 height 14
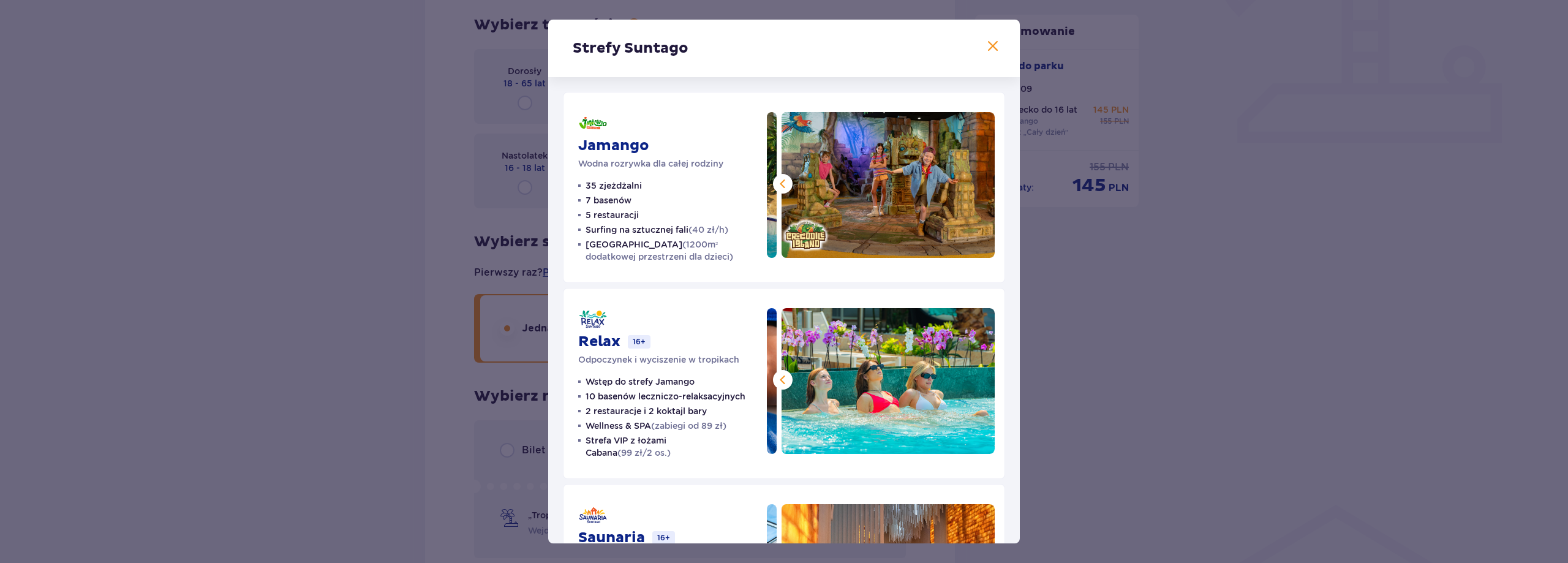
click at [976, 180] on img at bounding box center [888, 185] width 213 height 146
click at [992, 43] on span at bounding box center [992, 46] width 14 height 14
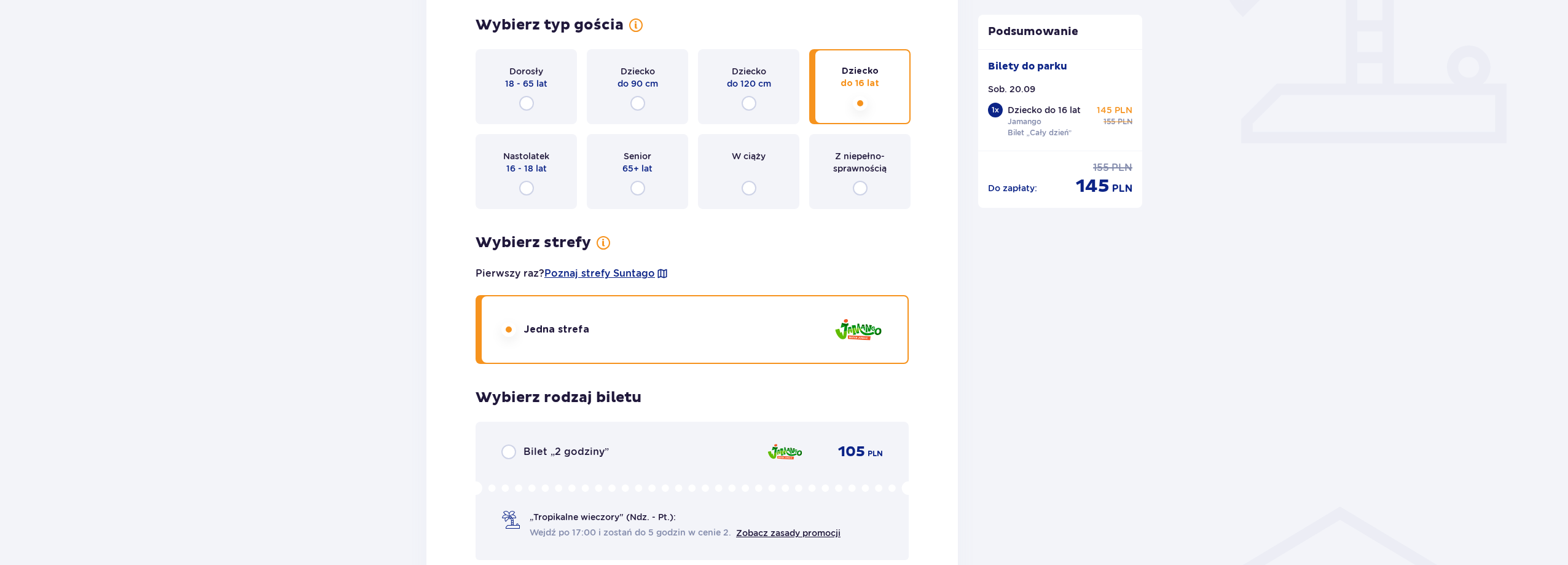
click at [1075, 297] on div "Podsumowanie Bilety do parku Sob. 20.09 1 x Dziecko do 16 lat Jamango Bilet „Ca…" at bounding box center [1061, 287] width 185 height 1298
